Goal: Navigation & Orientation: Find specific page/section

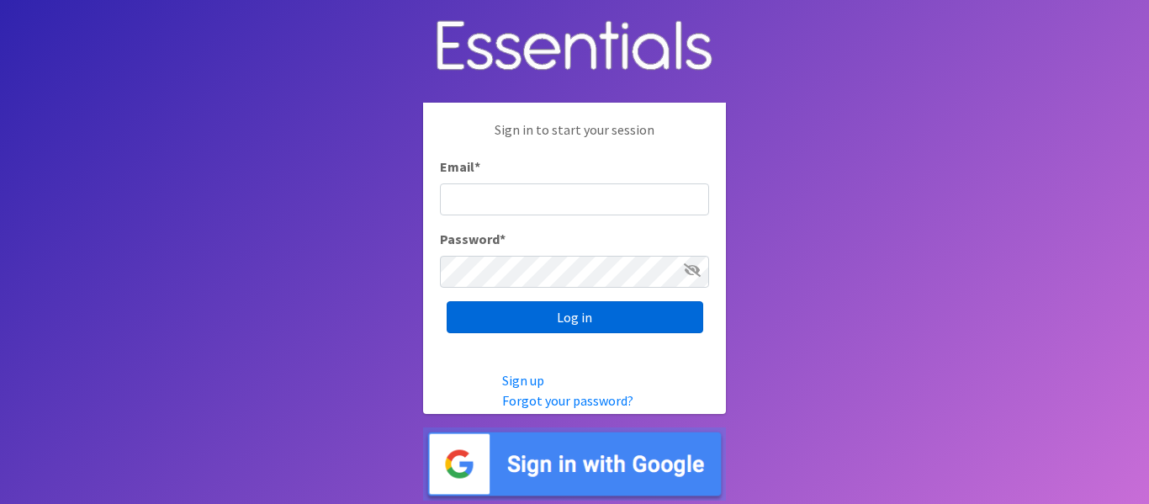
type input "info@marylanddiaperbank.org"
click at [524, 319] on input "Log in" at bounding box center [575, 317] width 256 height 32
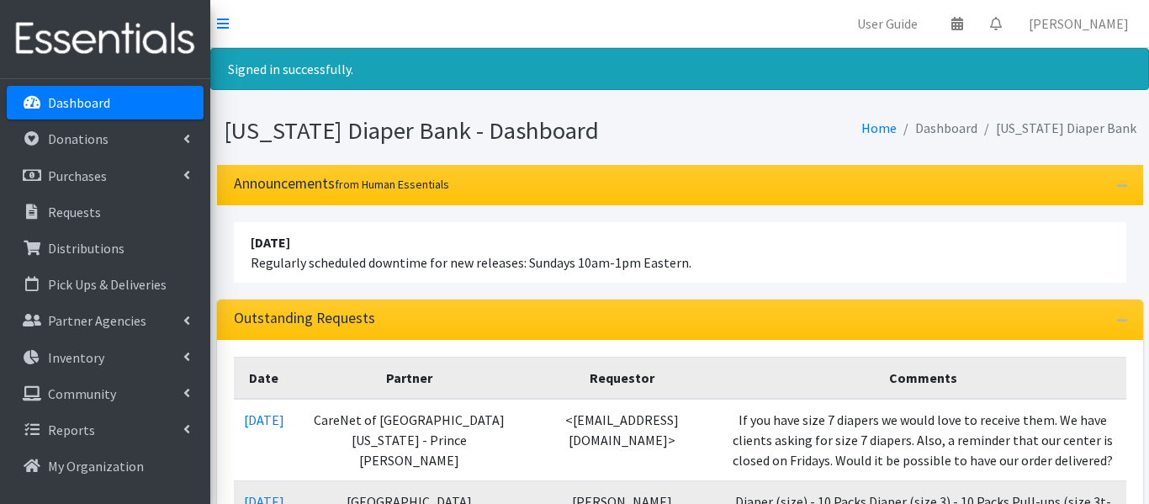
click at [524, 319] on div "Outstanding Requests" at bounding box center [680, 319] width 926 height 40
